Goal: Transaction & Acquisition: Book appointment/travel/reservation

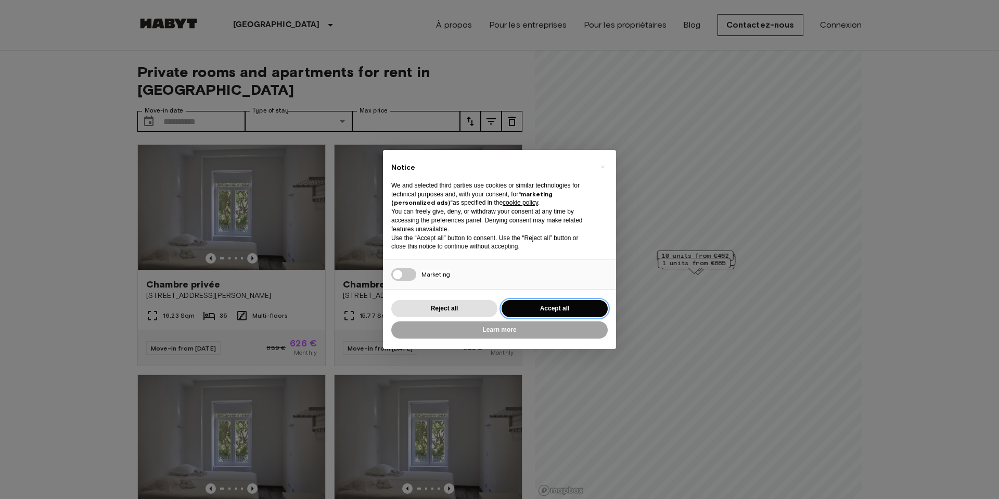
click at [561, 300] on button "Accept all" at bounding box center [555, 308] width 106 height 17
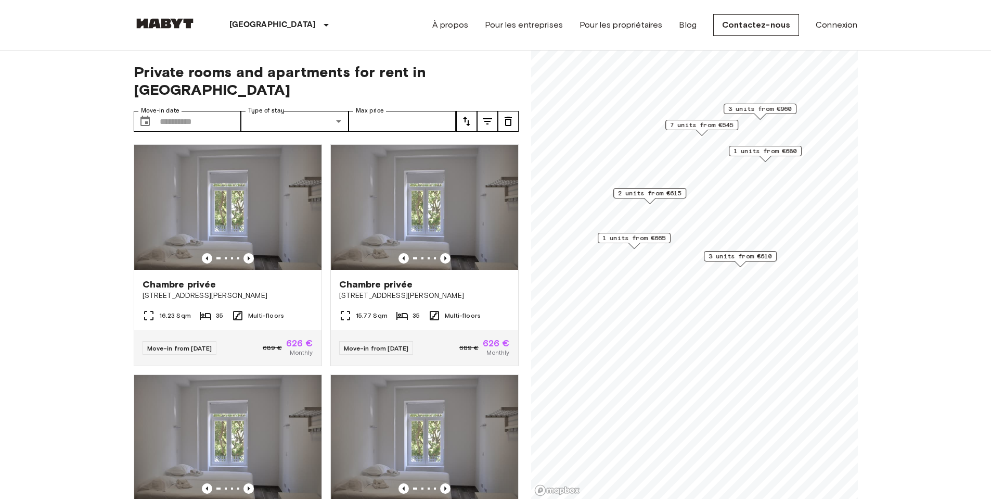
click at [738, 258] on span "3 units from €610" at bounding box center [740, 255] width 63 height 9
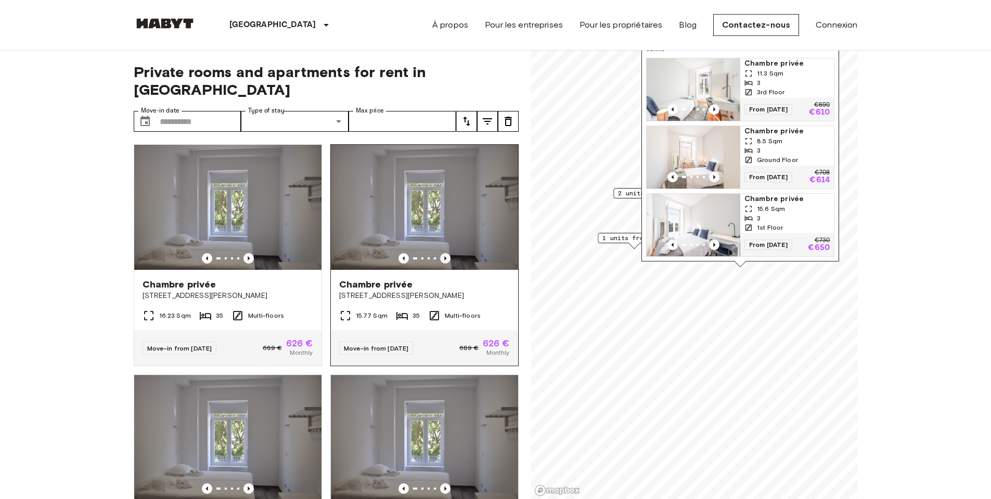
click at [440, 253] on icon "Previous image" at bounding box center [445, 258] width 10 height 10
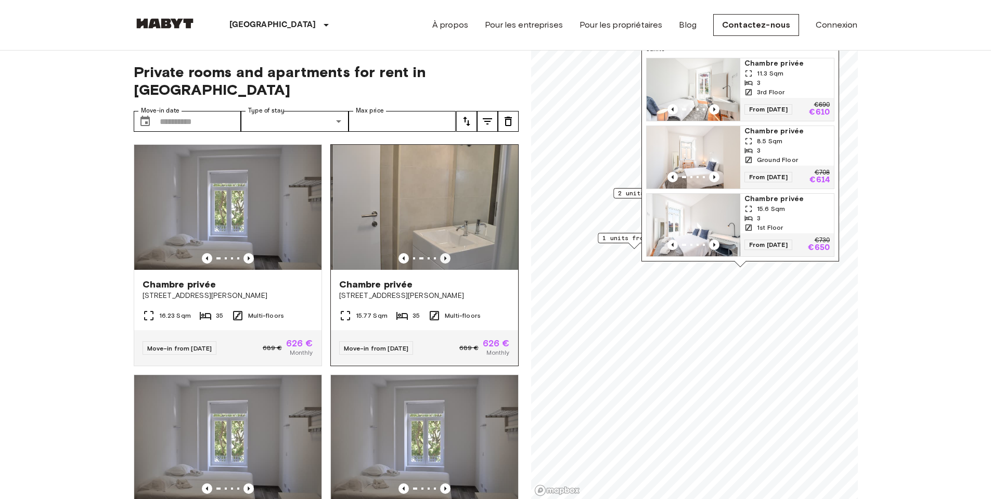
click at [440, 253] on icon "Previous image" at bounding box center [445, 258] width 10 height 10
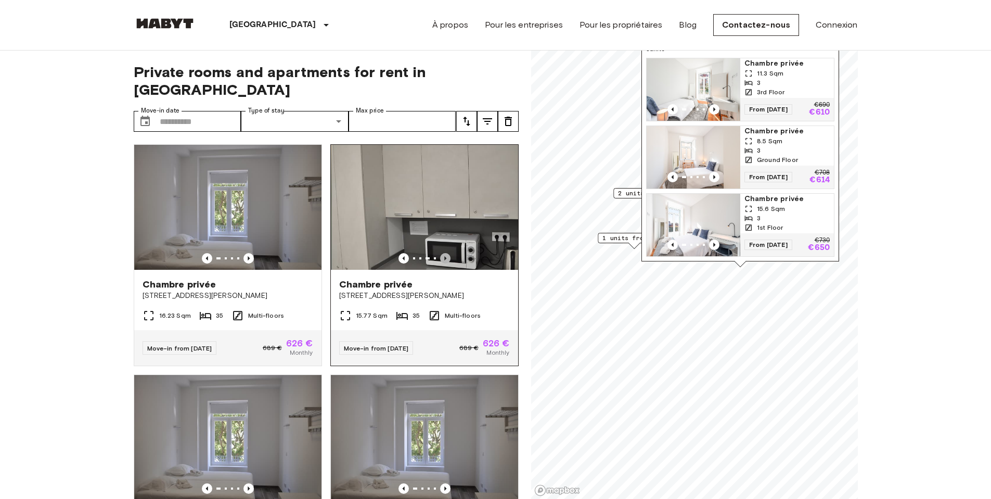
click at [440, 253] on icon "Previous image" at bounding box center [445, 258] width 10 height 10
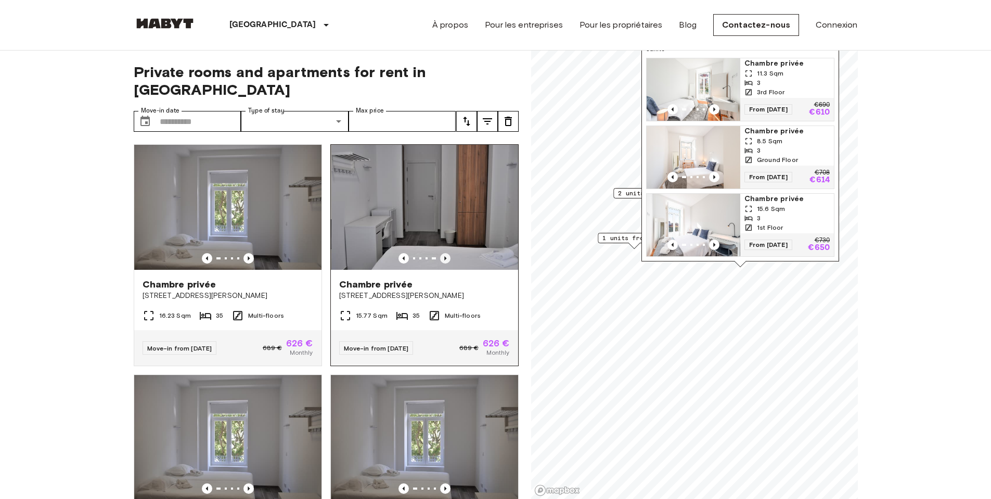
click at [440, 253] on icon "Previous image" at bounding box center [445, 258] width 10 height 10
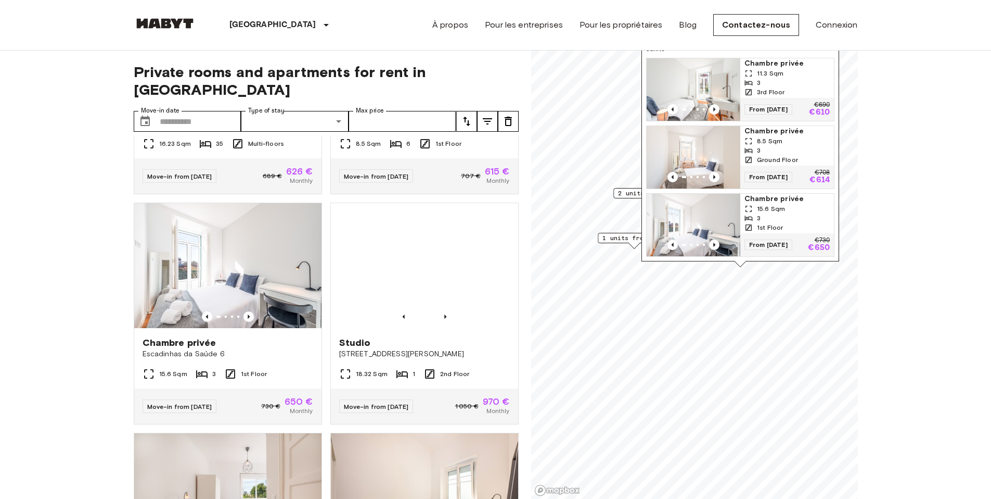
scroll to position [866, 0]
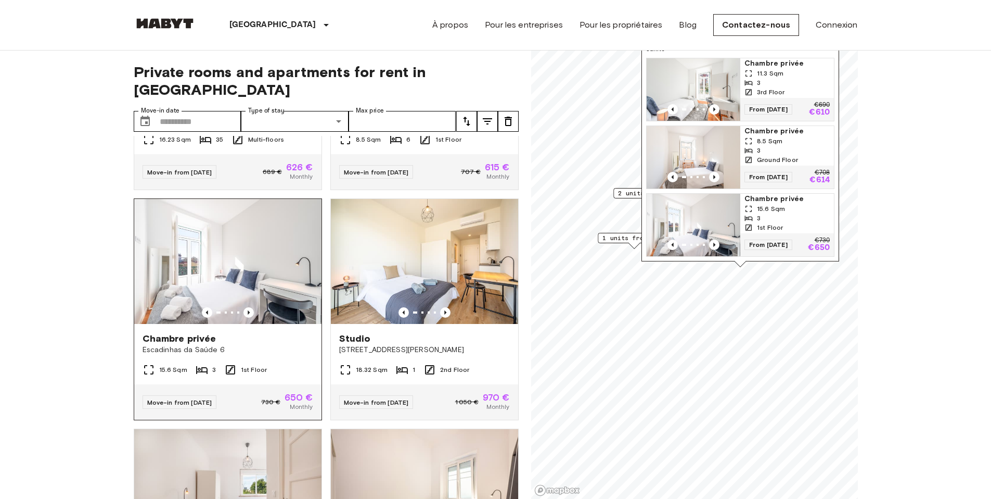
click at [275, 284] on img at bounding box center [227, 261] width 187 height 125
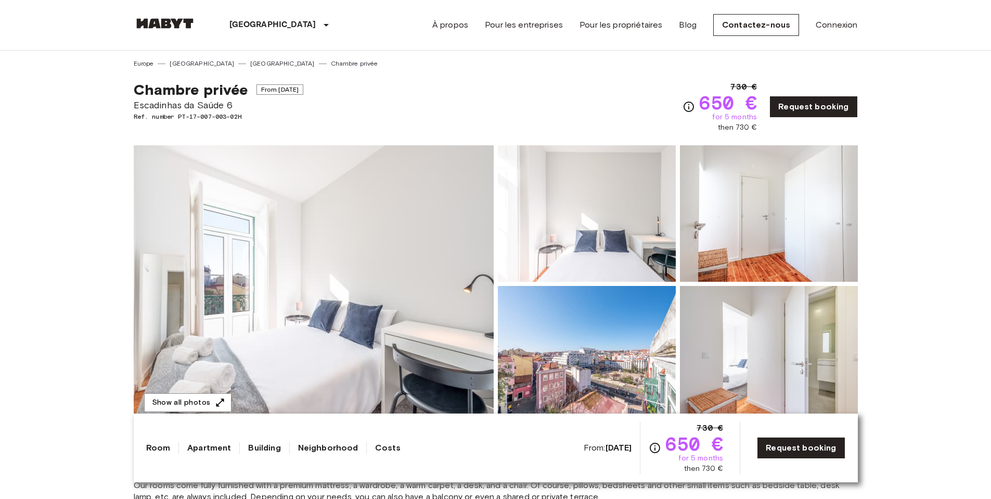
click at [159, 28] on link at bounding box center [165, 25] width 62 height 14
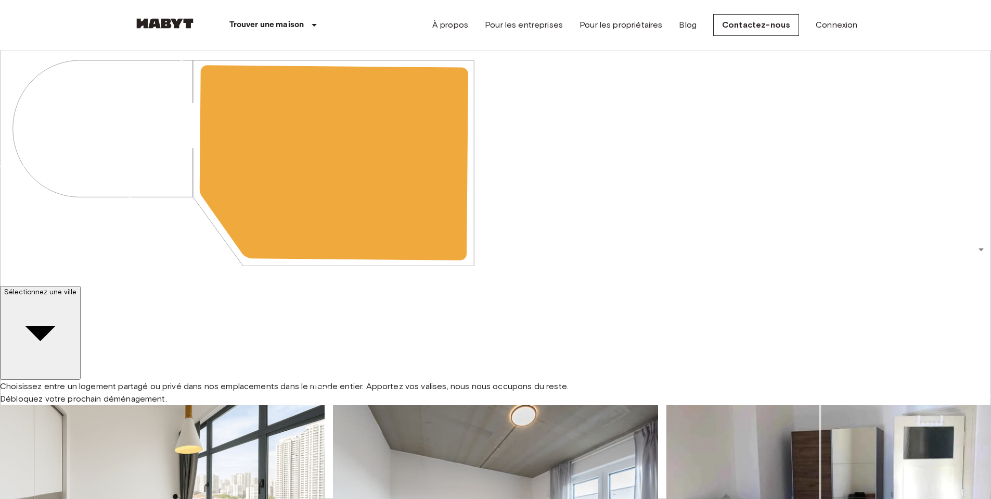
click at [77, 287] on span "Sélectionnez une ville" at bounding box center [40, 291] width 72 height 8
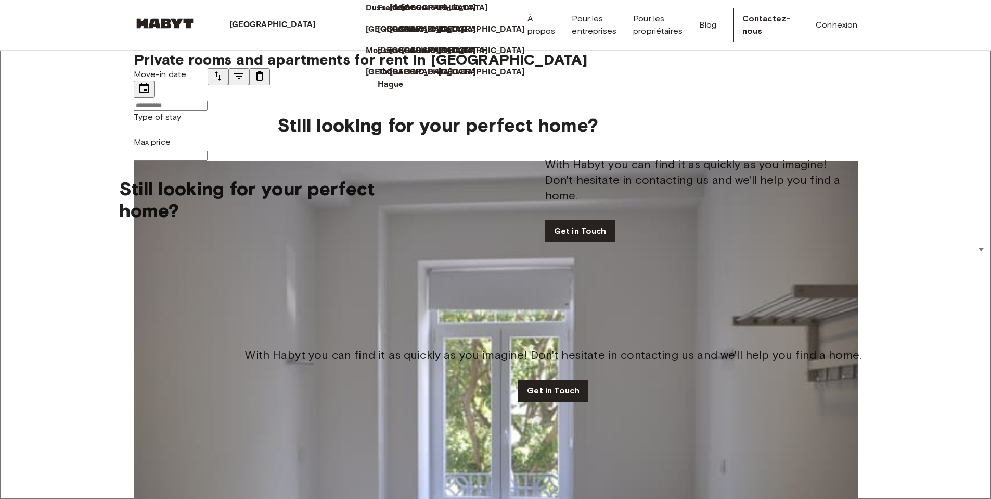
click at [251, 23] on p "[GEOGRAPHIC_DATA]" at bounding box center [273, 25] width 87 height 12
click at [404, 36] on p "Milan" at bounding box center [414, 29] width 21 height 12
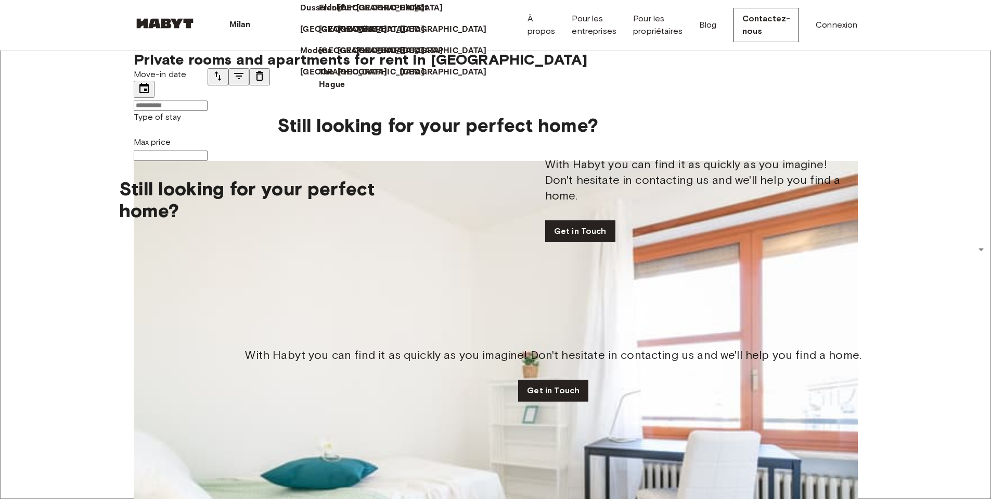
click at [475, 15] on div "Phuket" at bounding box center [437, 3] width 75 height 21
click at [255, 17] on div "Milan" at bounding box center [242, 25] width 92 height 50
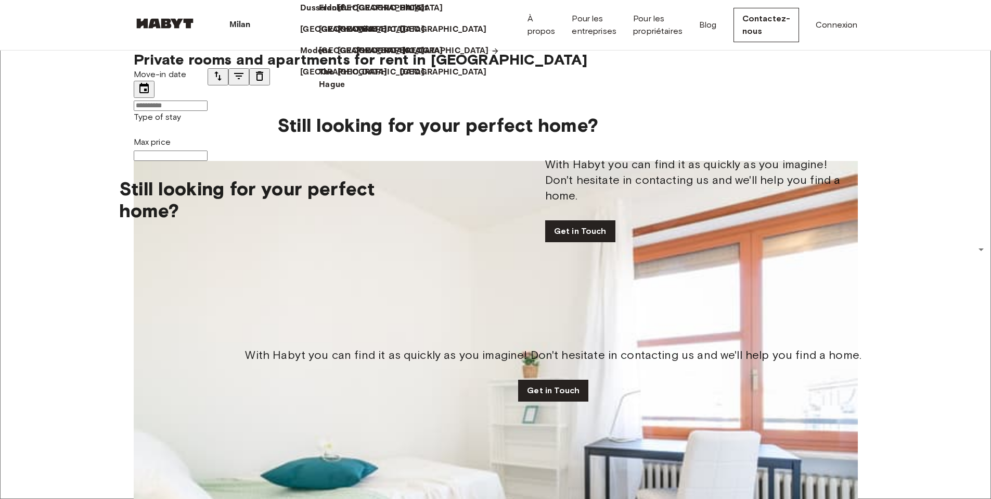
click at [466, 57] on p "[GEOGRAPHIC_DATA]" at bounding box center [445, 51] width 87 height 12
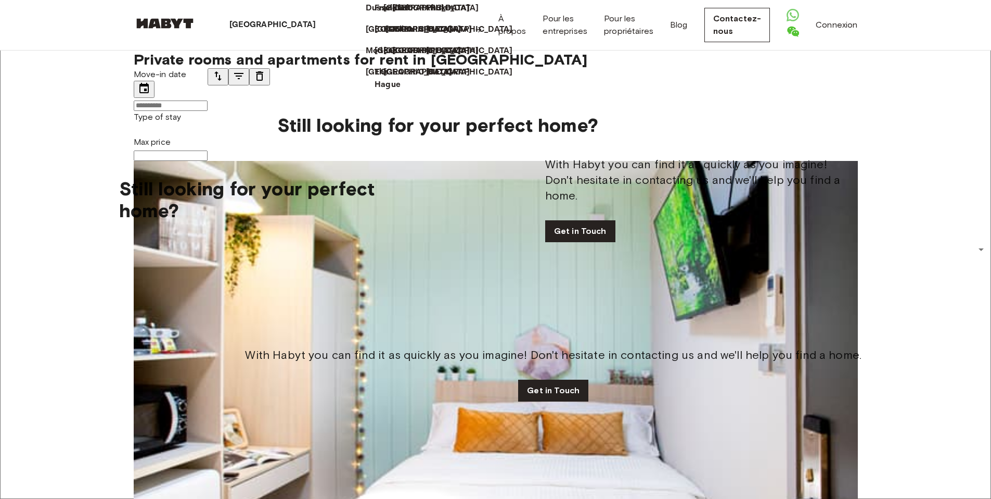
click at [386, 36] on p "[GEOGRAPHIC_DATA]" at bounding box center [429, 29] width 87 height 12
